Goal: Task Accomplishment & Management: Manage account settings

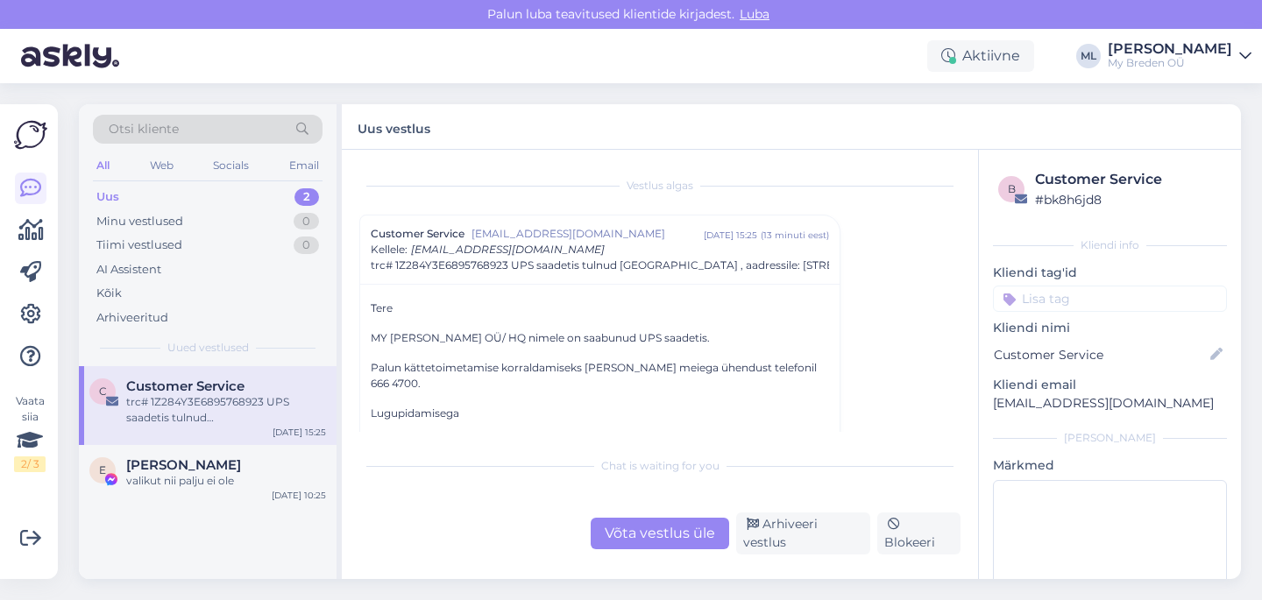
scroll to position [16, 0]
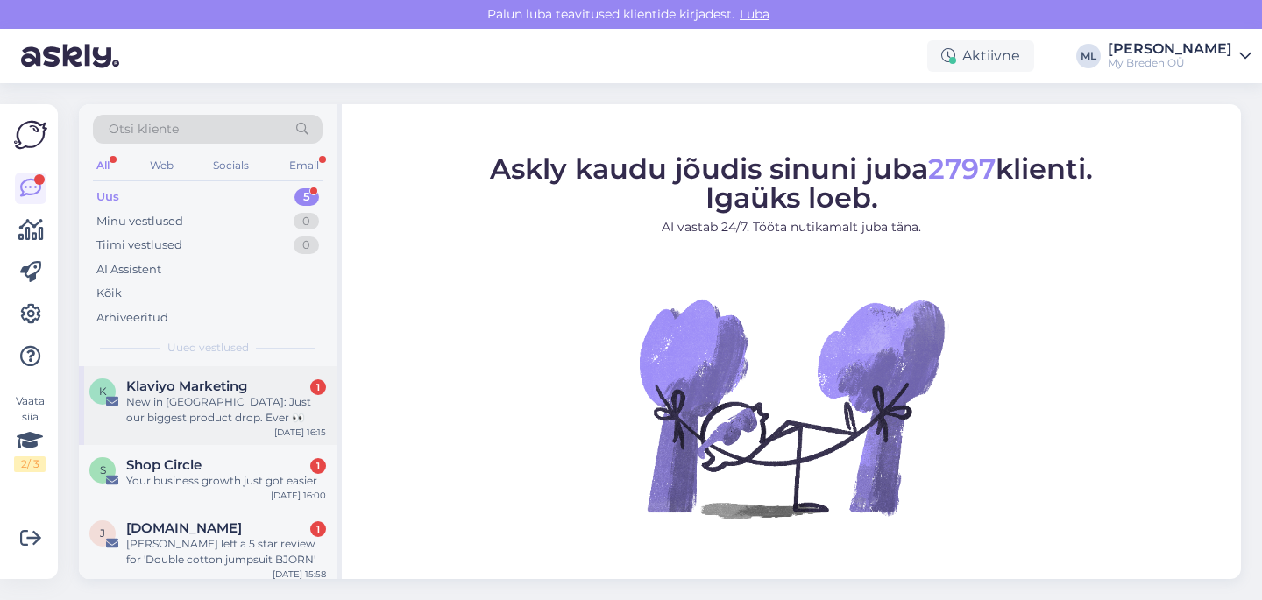
click at [225, 398] on div "New in [GEOGRAPHIC_DATA]: Just our biggest product drop. Ever 👀" at bounding box center [226, 410] width 200 height 32
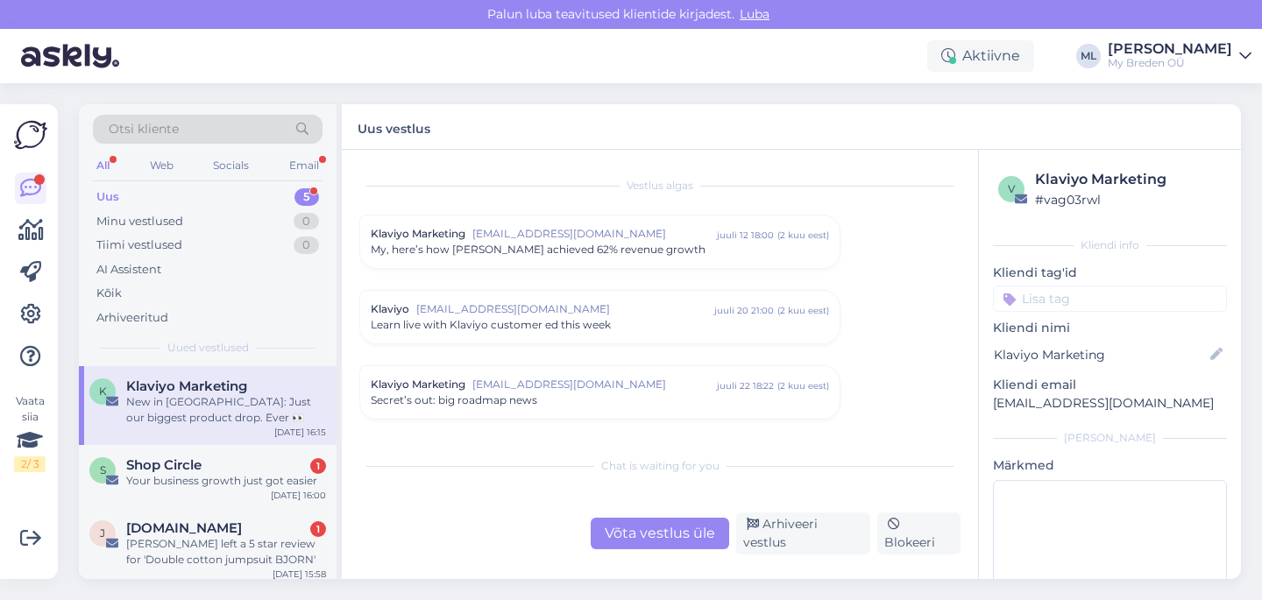
scroll to position [2385, 0]
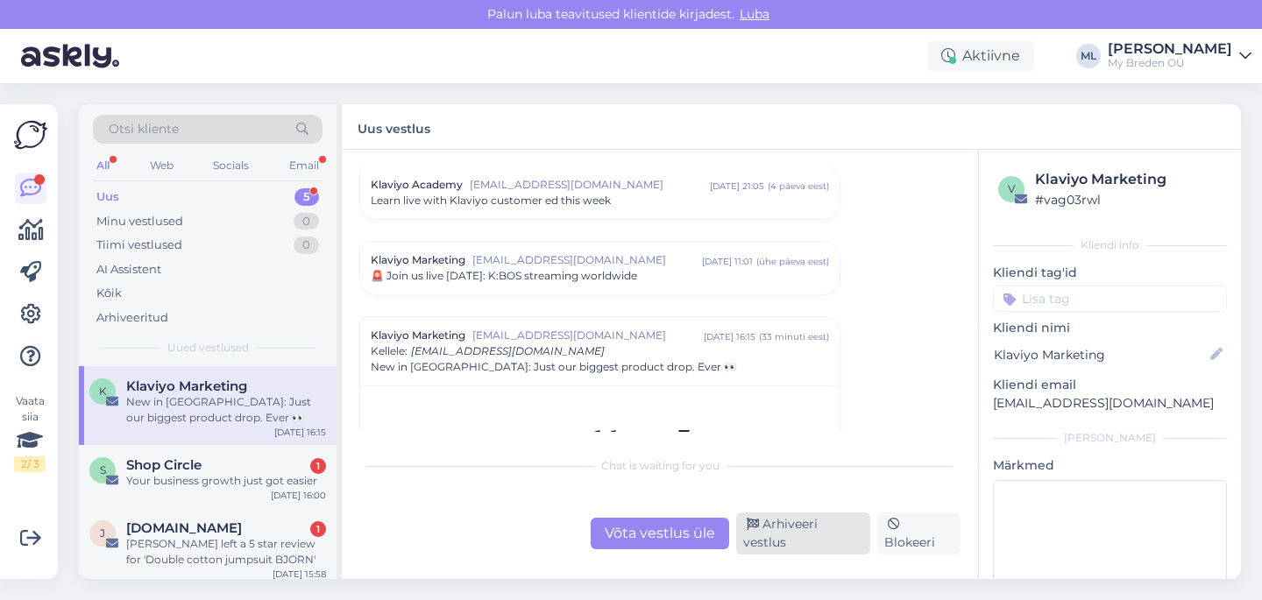
click at [797, 543] on div "Arhiveeri vestlus" at bounding box center [803, 534] width 134 height 42
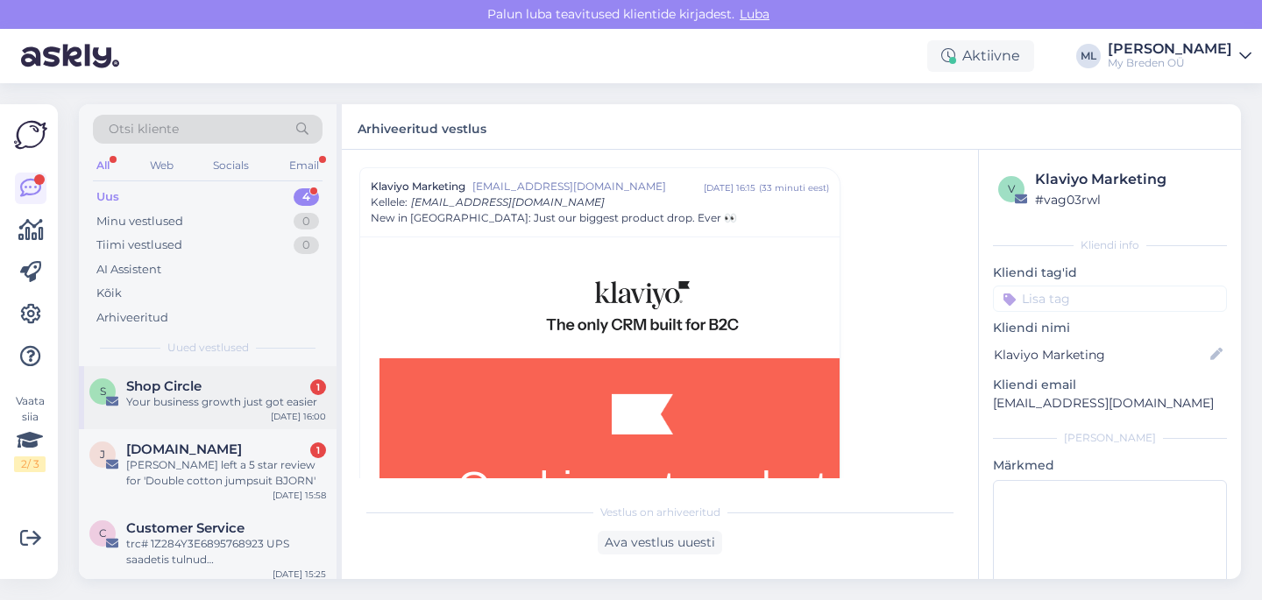
click at [236, 408] on div "Your business growth just got easier" at bounding box center [226, 402] width 200 height 16
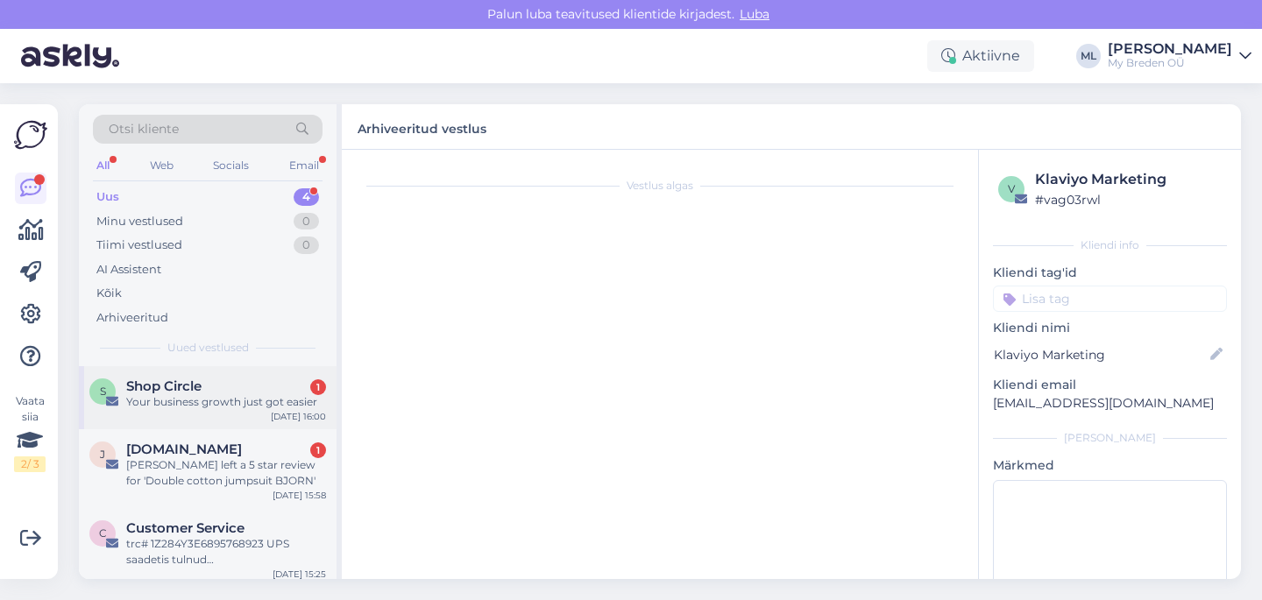
scroll to position [49, 0]
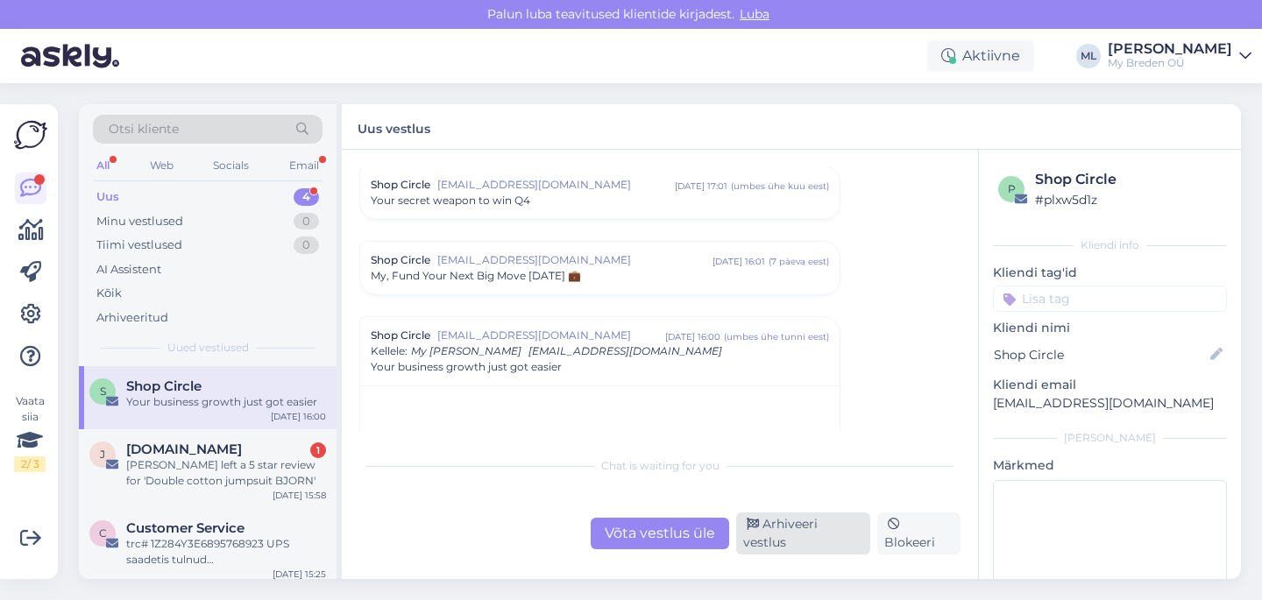
click at [781, 539] on div "Arhiveeri vestlus" at bounding box center [803, 534] width 134 height 42
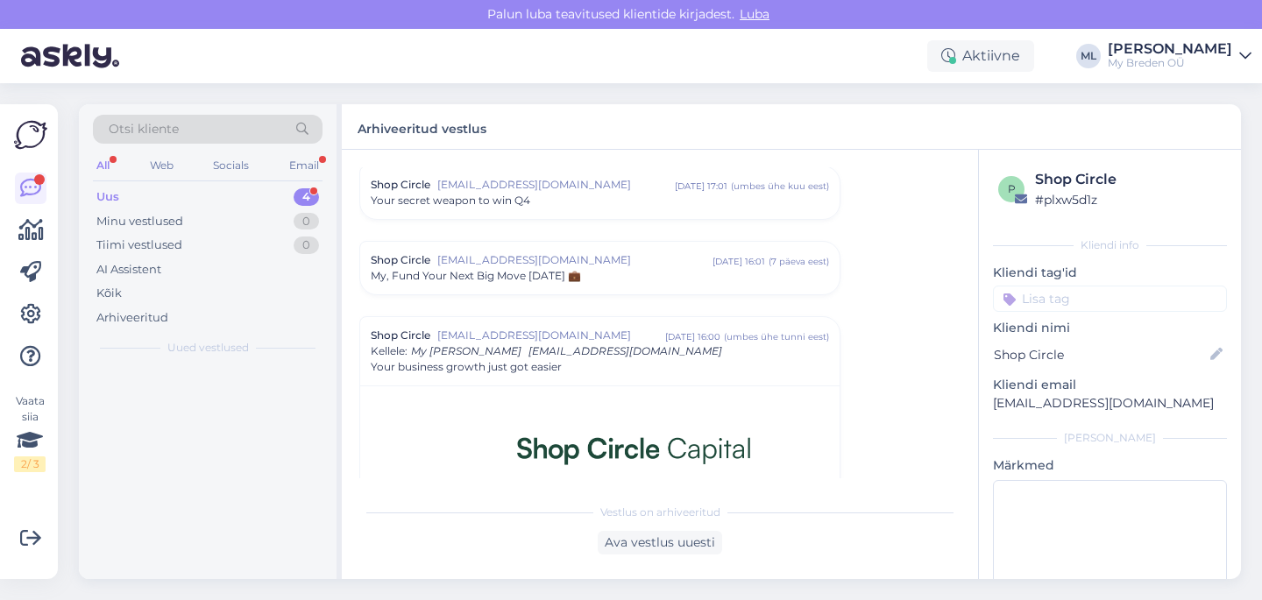
scroll to position [198, 0]
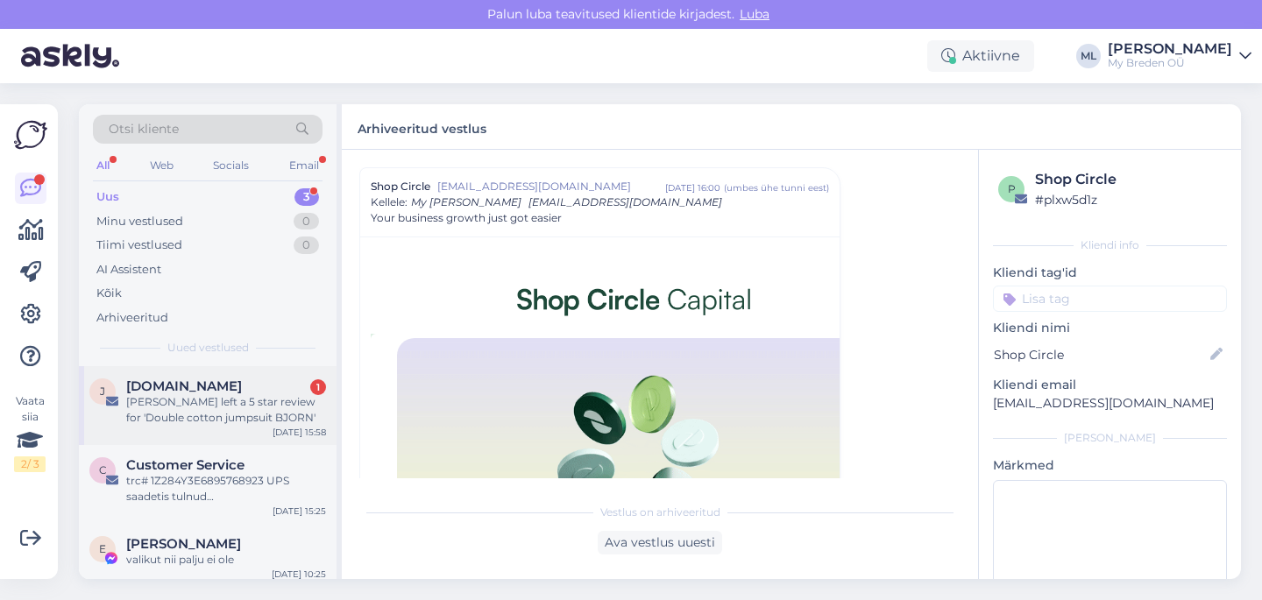
click at [272, 411] on div "[PERSON_NAME] left a 5 star review for 'Double cotton jumpsuit BJORN'" at bounding box center [226, 410] width 200 height 32
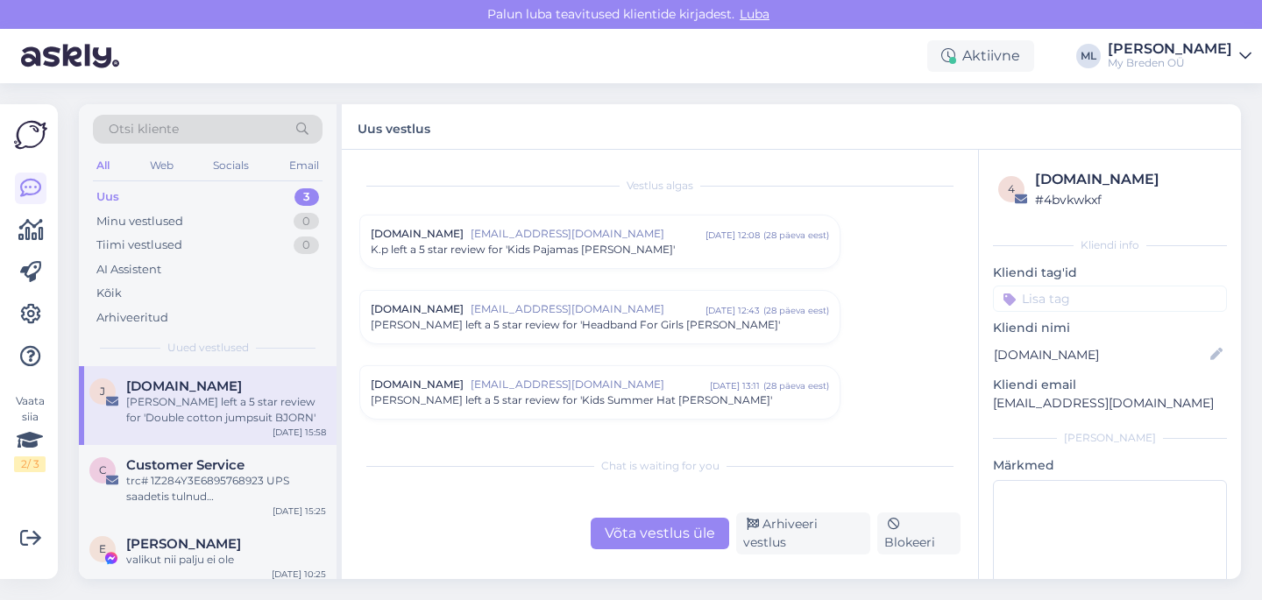
scroll to position [7358, 0]
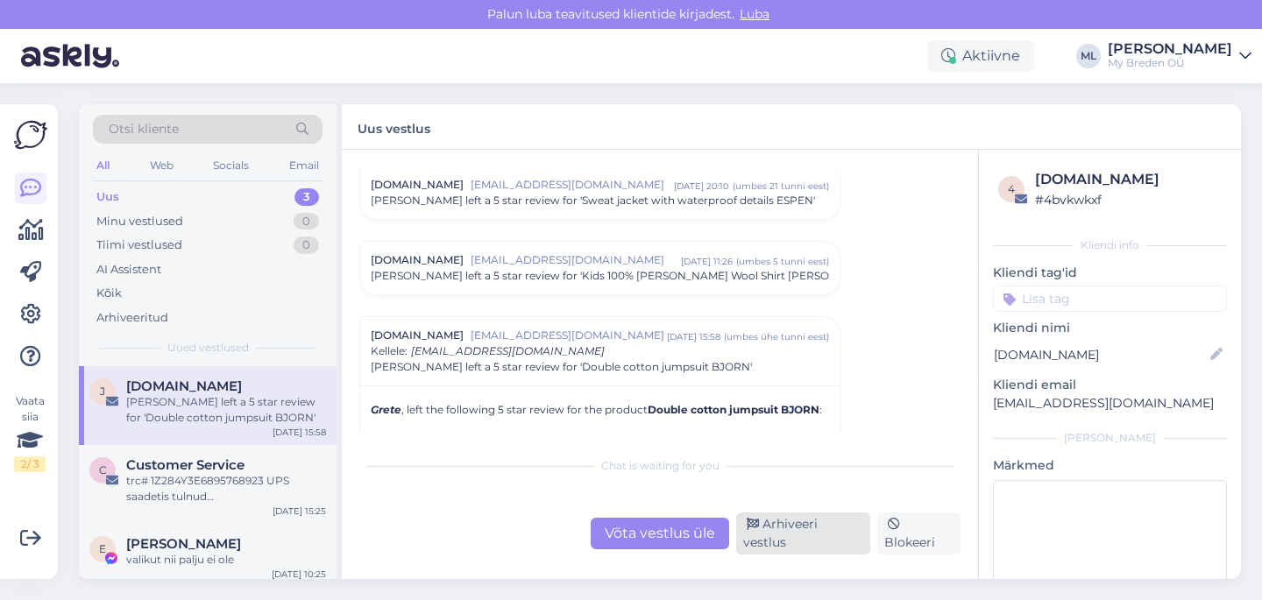
click at [804, 533] on div "Arhiveeri vestlus" at bounding box center [803, 534] width 134 height 42
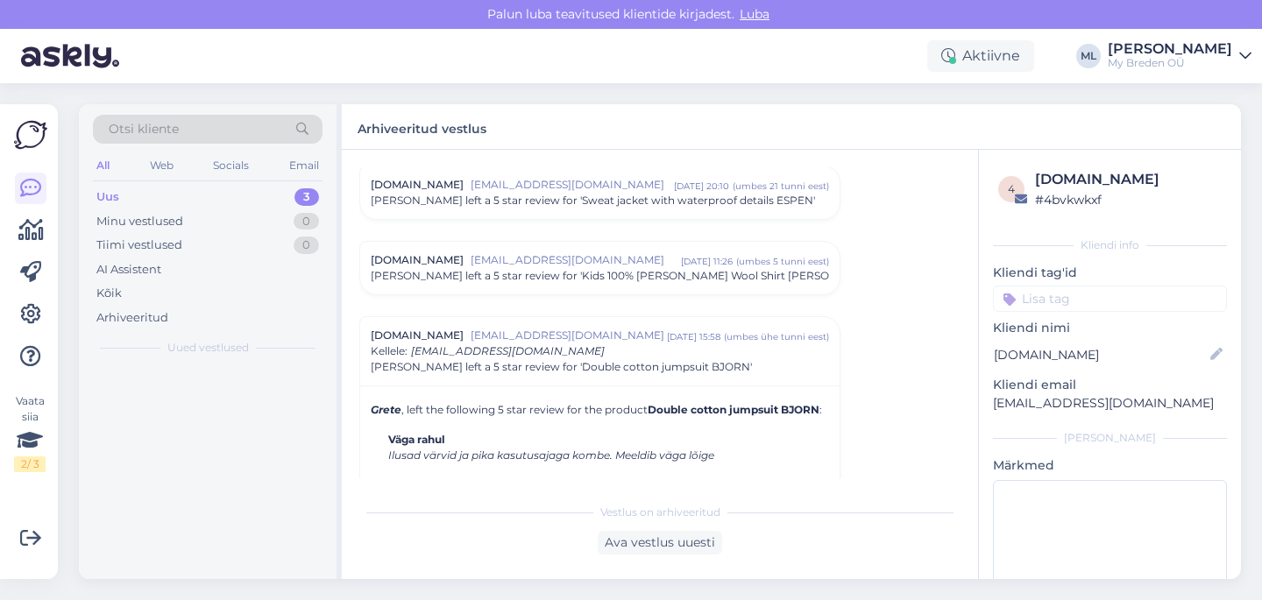
scroll to position [7507, 0]
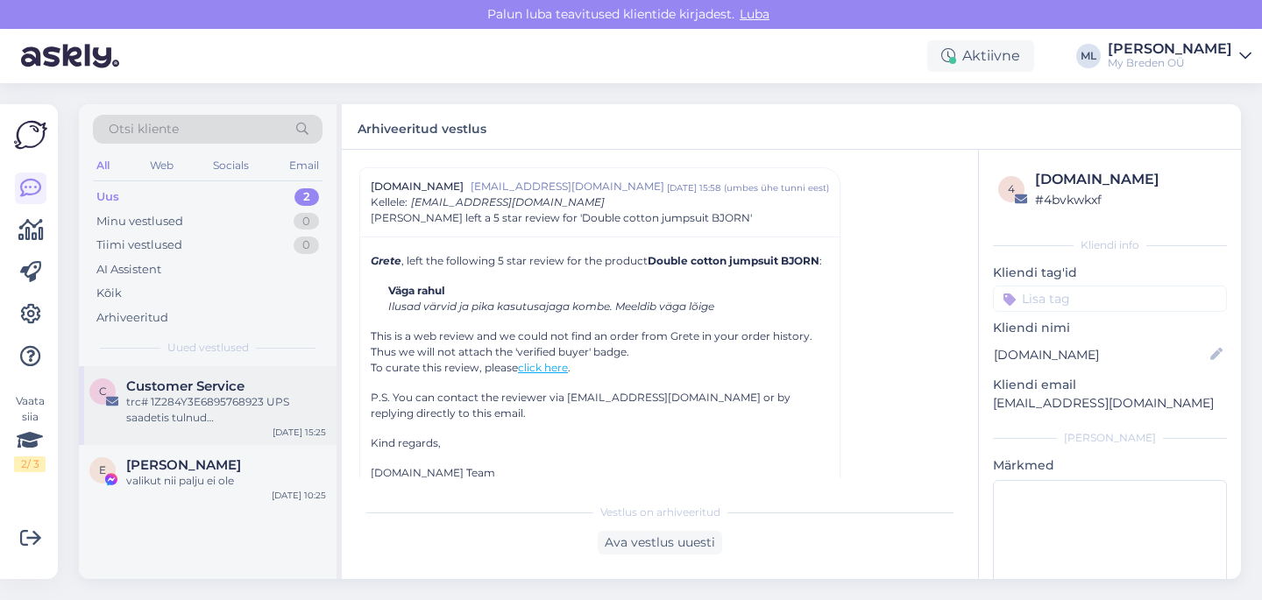
click at [177, 400] on div "trc# 1Z284Y3E6895768923 UPS saadetis tulnud [GEOGRAPHIC_DATA] , aadressile: [ST…" at bounding box center [226, 410] width 200 height 32
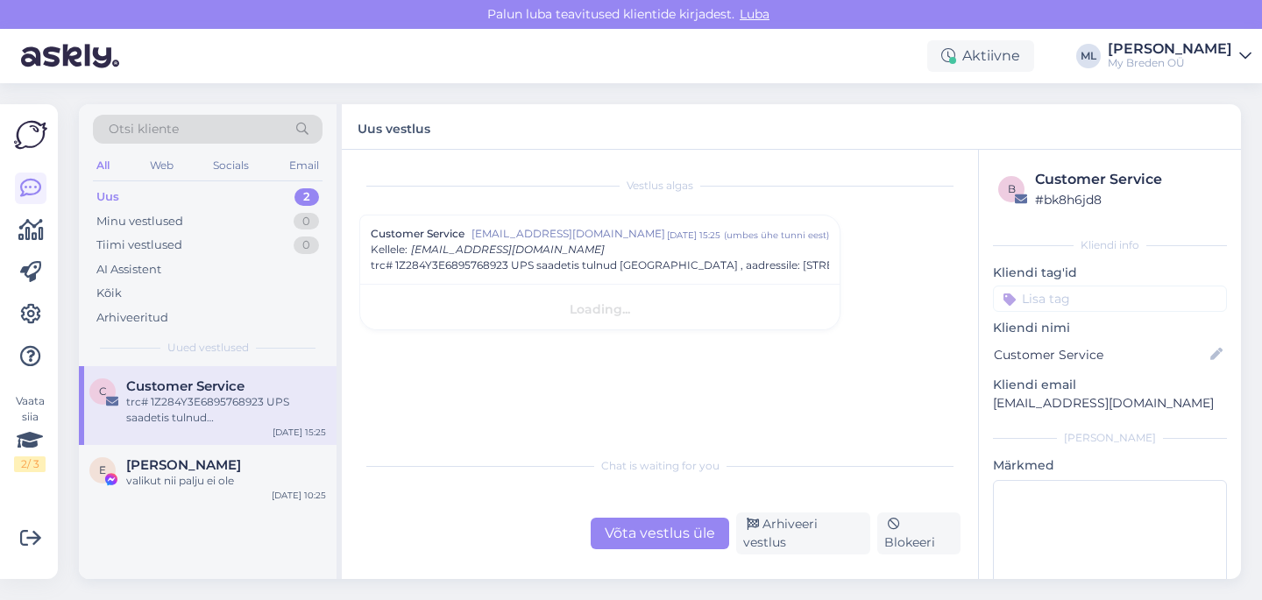
scroll to position [0, 0]
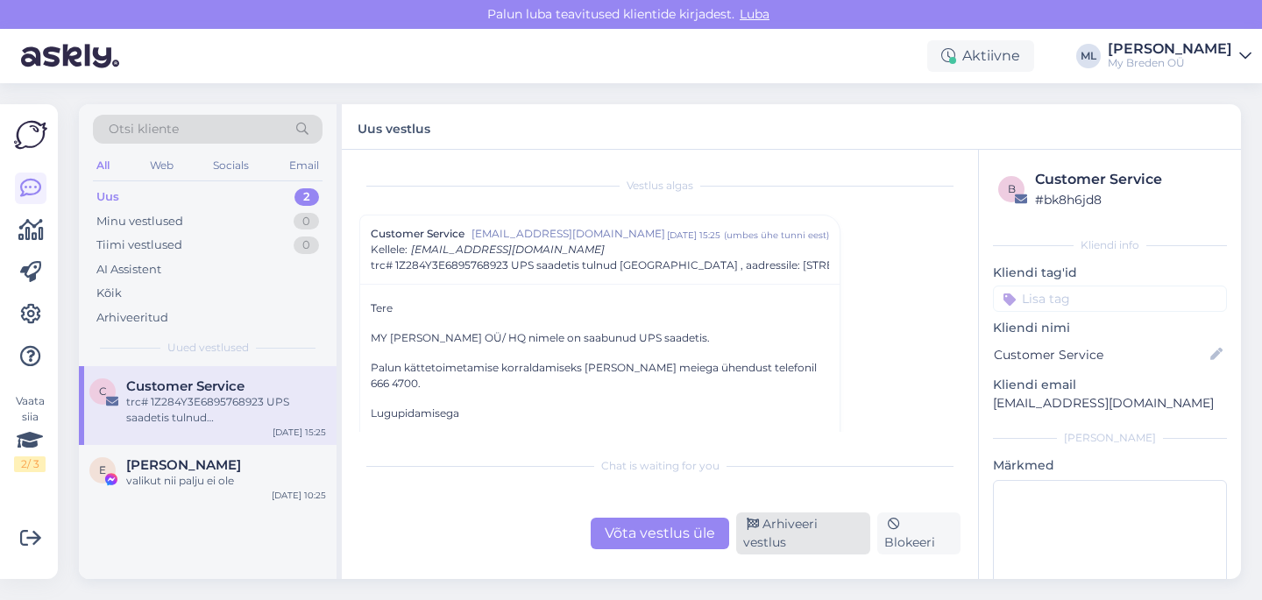
click at [771, 540] on div "Arhiveeri vestlus" at bounding box center [803, 534] width 134 height 42
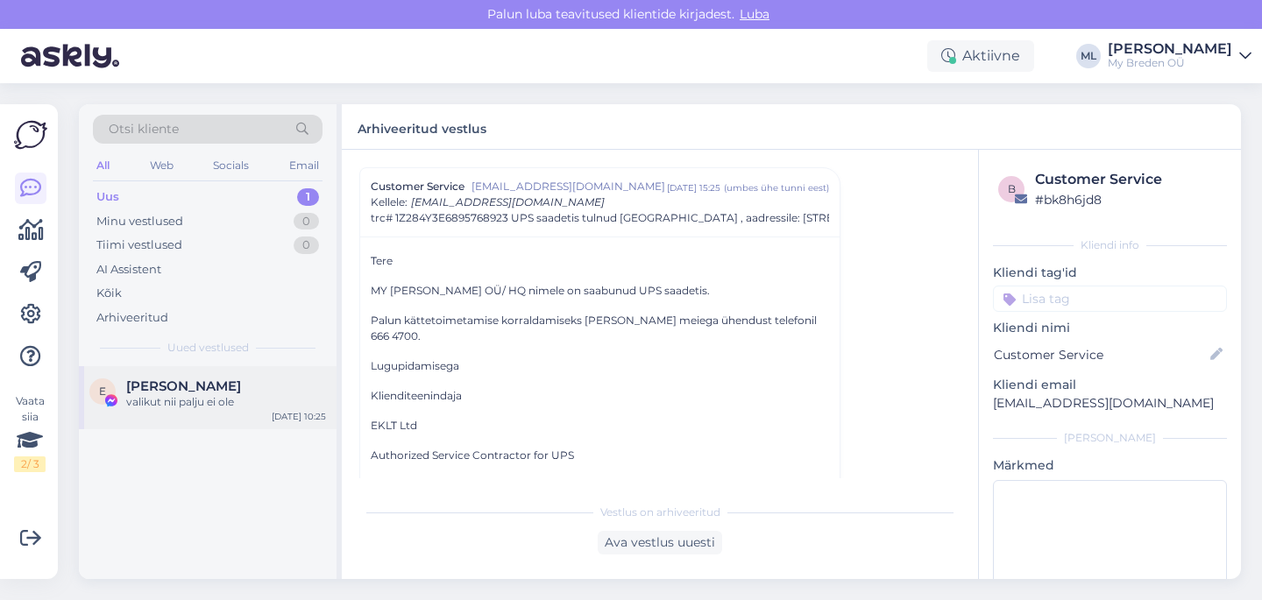
click at [194, 387] on span "[PERSON_NAME]" at bounding box center [183, 387] width 115 height 16
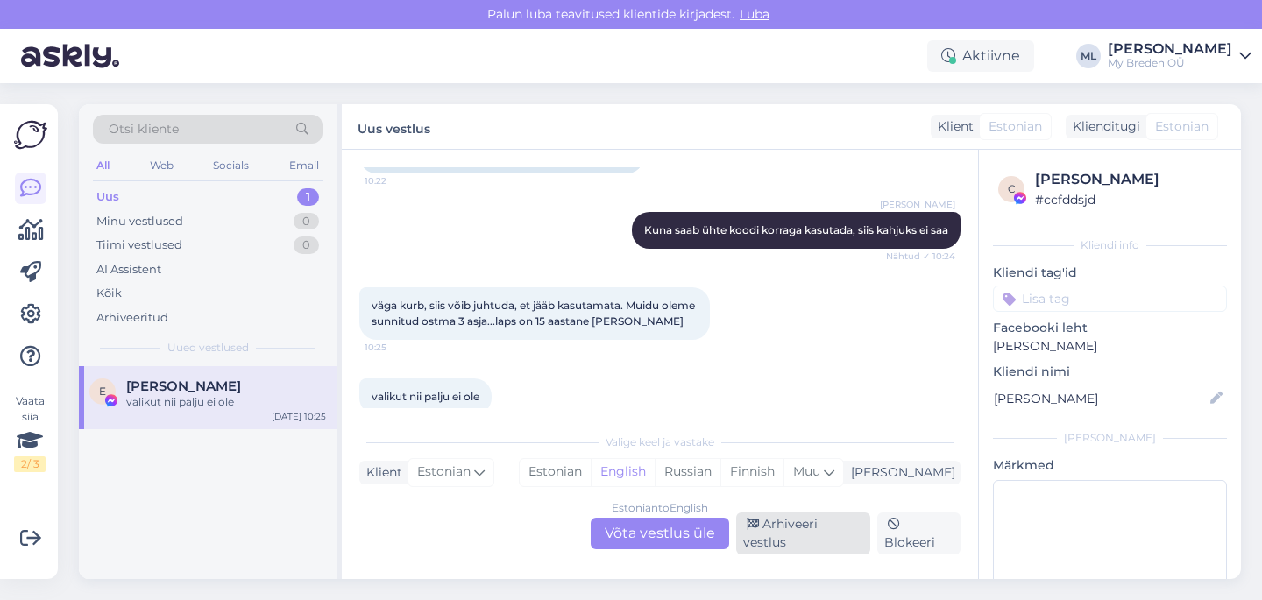
click at [817, 541] on div "Arhiveeri vestlus" at bounding box center [803, 534] width 134 height 42
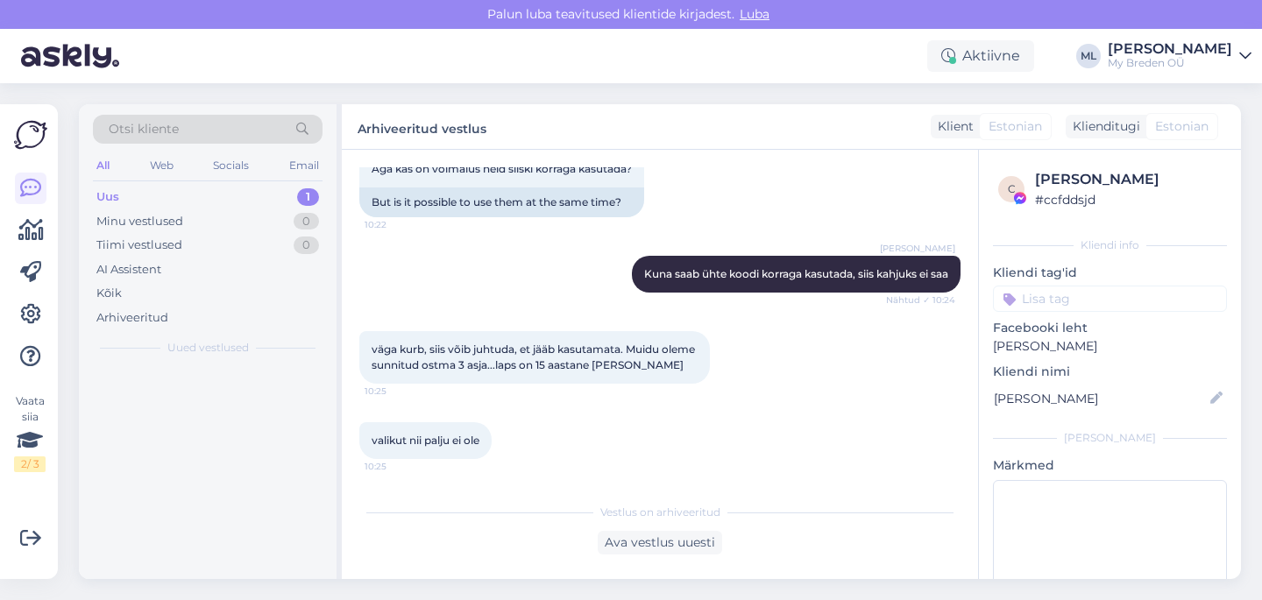
scroll to position [400, 0]
